Goal: Book appointment/travel/reservation

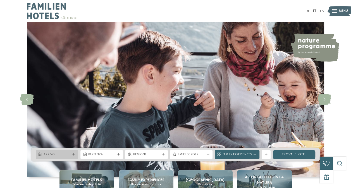
click at [66, 157] on span "Arrivo" at bounding box center [57, 155] width 27 height 4
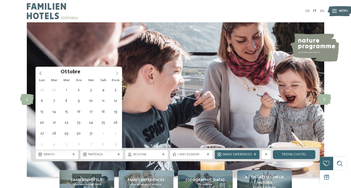
click at [117, 75] on icon at bounding box center [117, 73] width 4 height 4
type div "[DATE]"
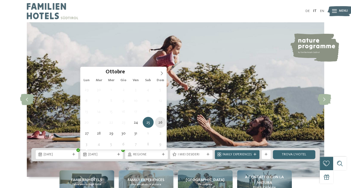
type div "[DATE]"
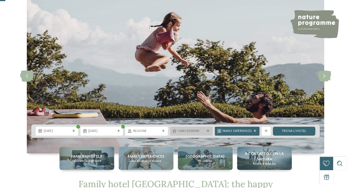
scroll to position [28, 0]
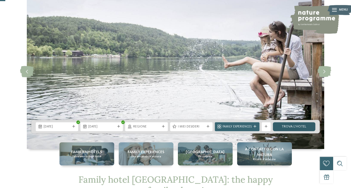
click at [290, 126] on link "trova l’hotel" at bounding box center [294, 126] width 42 height 9
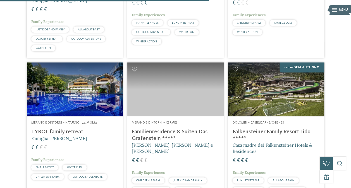
scroll to position [668, 0]
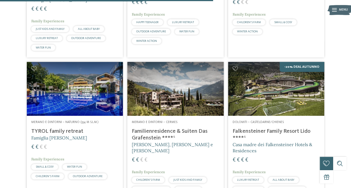
click at [266, 92] on img at bounding box center [276, 89] width 96 height 54
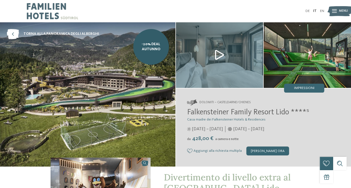
click at [340, 9] on span "Menu" at bounding box center [343, 11] width 9 height 4
